Goal: Communication & Community: Answer question/provide support

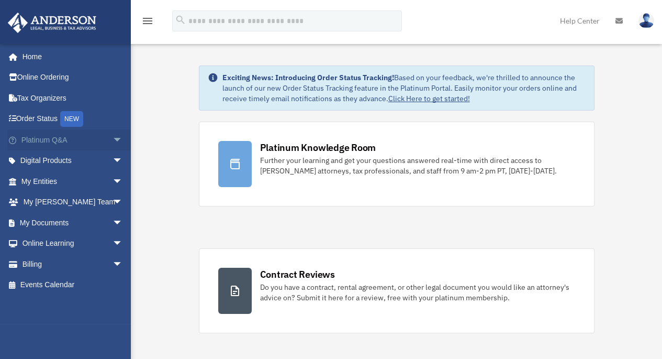
click at [113, 142] on span "arrow_drop_down" at bounding box center [123, 139] width 21 height 21
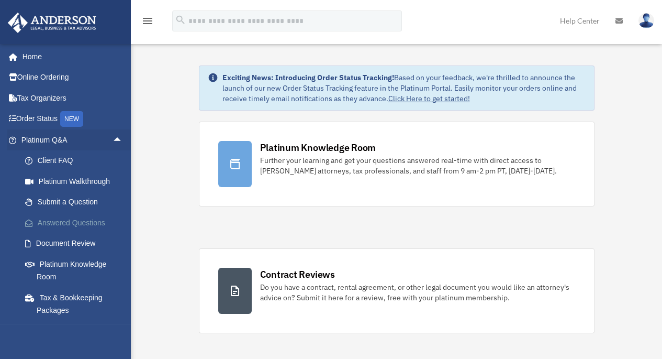
click at [59, 225] on link "Answered Questions" at bounding box center [77, 222] width 124 height 21
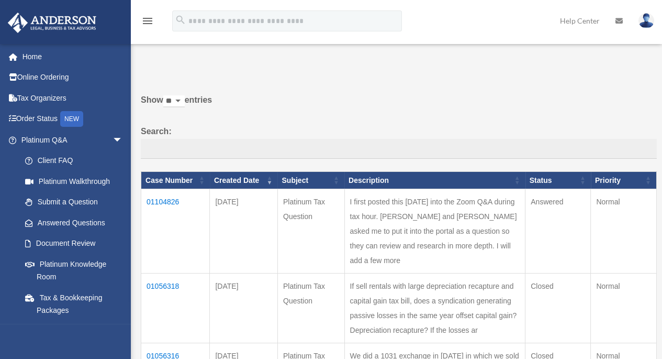
click at [164, 212] on td "01104826" at bounding box center [175, 231] width 69 height 84
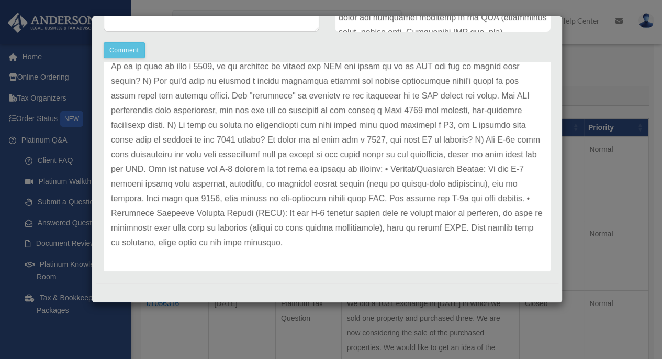
scroll to position [188, 0]
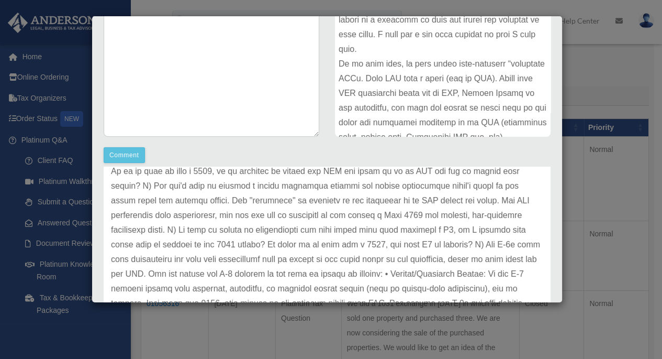
click at [465, 55] on div at bounding box center [443, 58] width 216 height 157
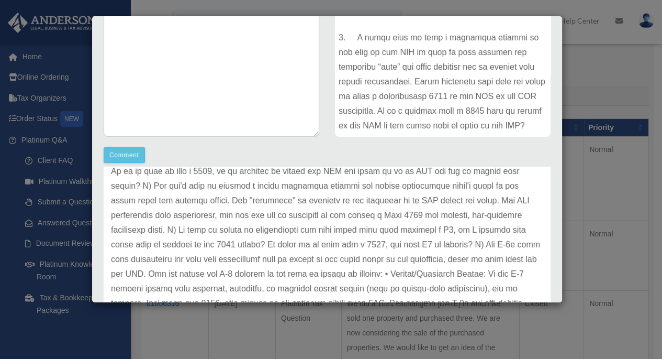
scroll to position [465, 0]
click at [430, 237] on p at bounding box center [327, 179] width 432 height 352
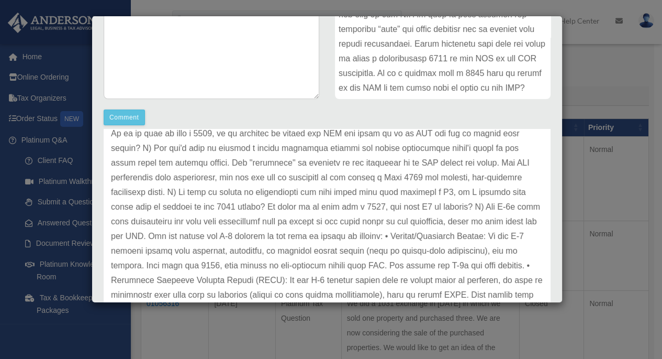
scroll to position [293, 0]
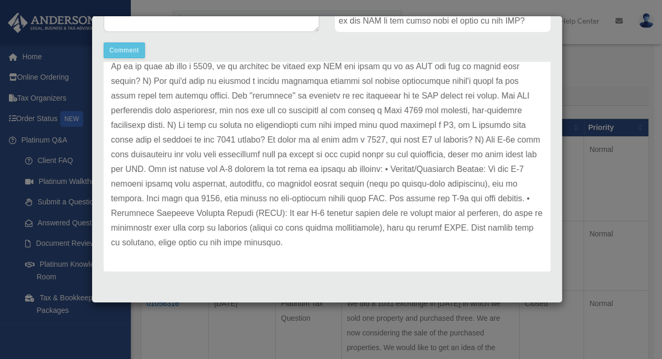
click at [430, 234] on p at bounding box center [327, 74] width 432 height 352
click at [395, 227] on p at bounding box center [327, 74] width 432 height 352
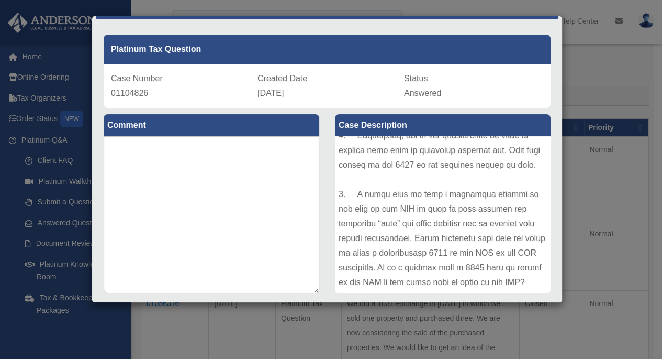
scroll to position [0, 0]
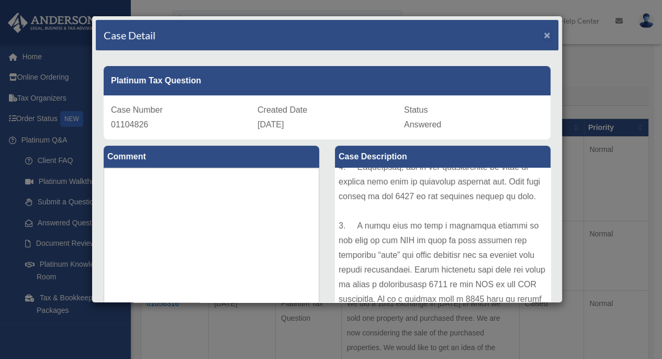
click at [544, 33] on span "×" at bounding box center [547, 35] width 7 height 12
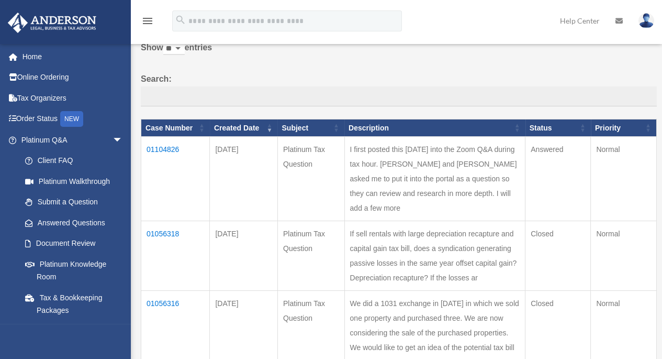
click at [159, 152] on td "01104826" at bounding box center [175, 179] width 69 height 84
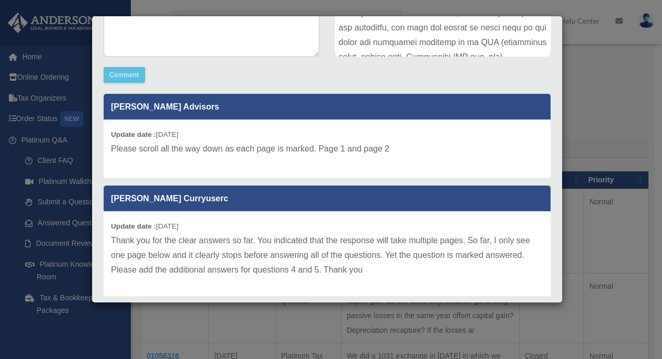
scroll to position [293, 0]
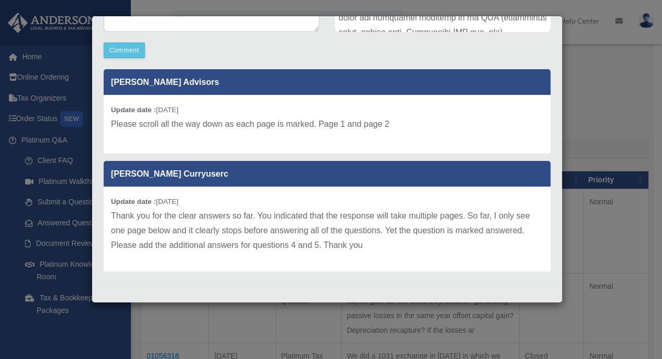
click at [377, 228] on p "Thank you for the clear answers so far. You indicated that the response will ta…" at bounding box center [327, 230] width 432 height 44
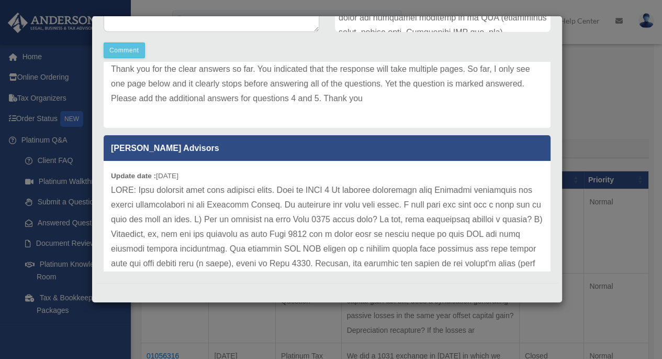
scroll to position [0, 0]
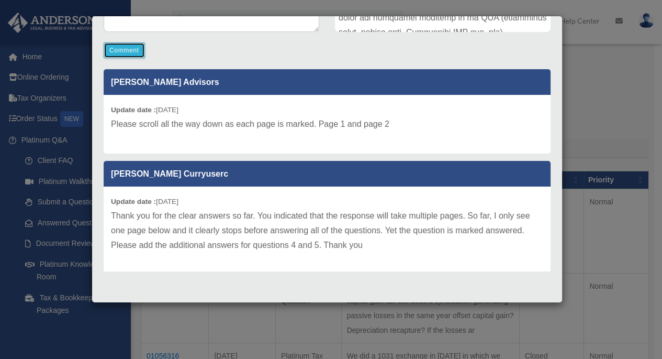
click at [115, 49] on button "Comment" at bounding box center [124, 50] width 41 height 16
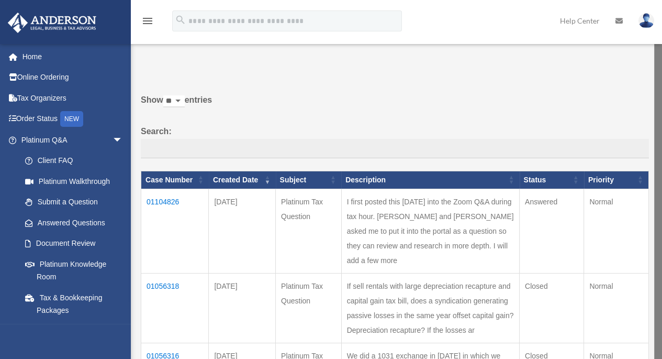
click at [163, 209] on td "01104826" at bounding box center [175, 230] width 68 height 84
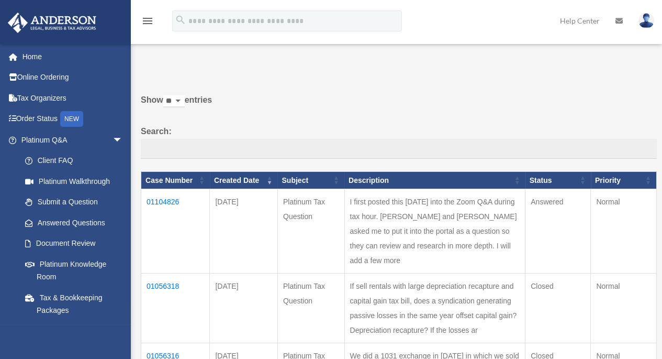
click at [173, 209] on td "01104826" at bounding box center [175, 231] width 69 height 84
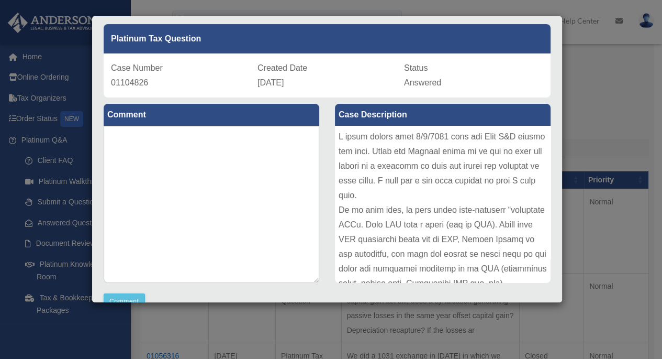
scroll to position [52, 0]
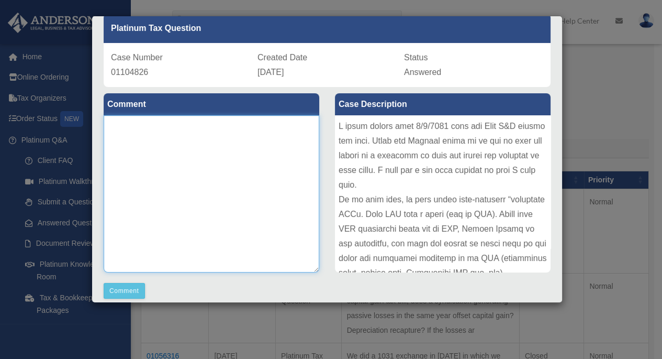
click at [163, 177] on textarea at bounding box center [212, 193] width 216 height 157
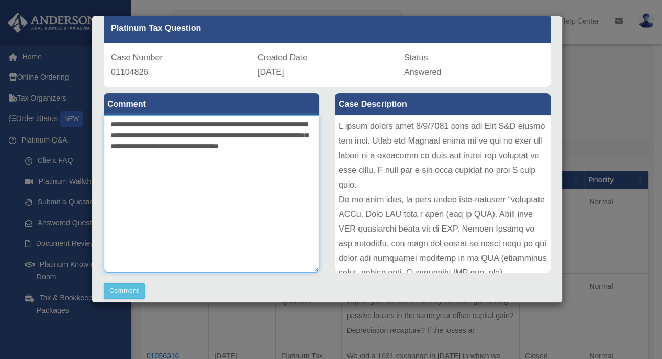
click at [305, 148] on textarea "**********" at bounding box center [212, 193] width 216 height 157
click at [300, 158] on textarea "**********" at bounding box center [212, 193] width 216 height 157
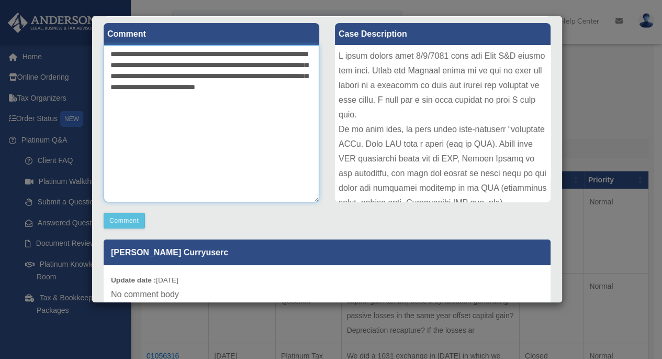
scroll to position [123, 0]
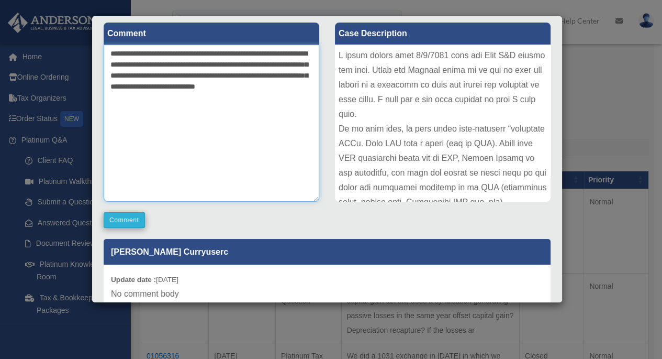
type textarea "**********"
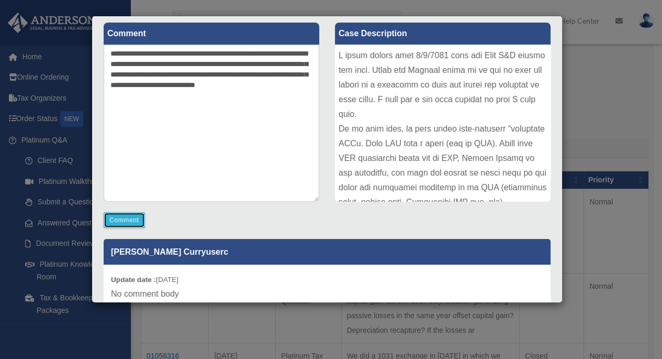
click at [123, 222] on button "Comment" at bounding box center [124, 220] width 41 height 16
